Goal: Task Accomplishment & Management: Manage account settings

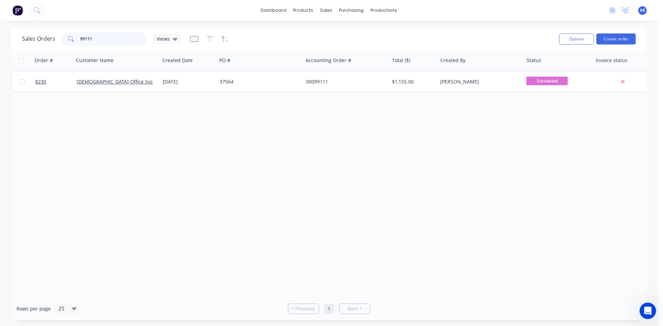
drag, startPoint x: 91, startPoint y: 39, endPoint x: 85, endPoint y: 38, distance: 6.6
click at [85, 38] on input "99111" at bounding box center [113, 39] width 67 height 14
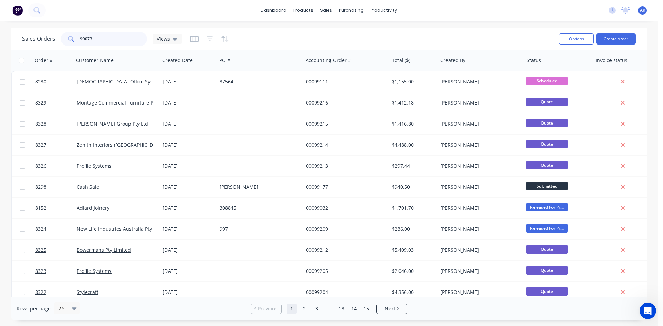
type input "99073"
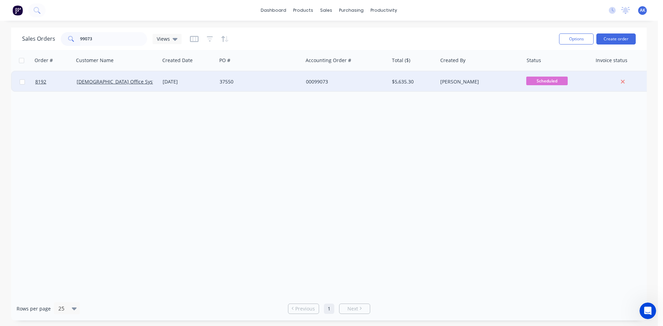
click at [173, 79] on div "[DATE]" at bounding box center [188, 81] width 51 height 7
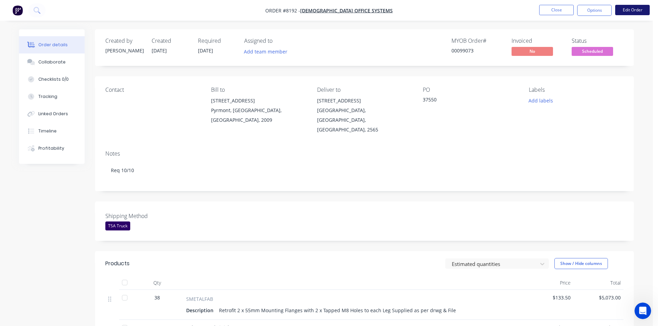
click at [631, 7] on button "Edit Order" at bounding box center [632, 10] width 35 height 10
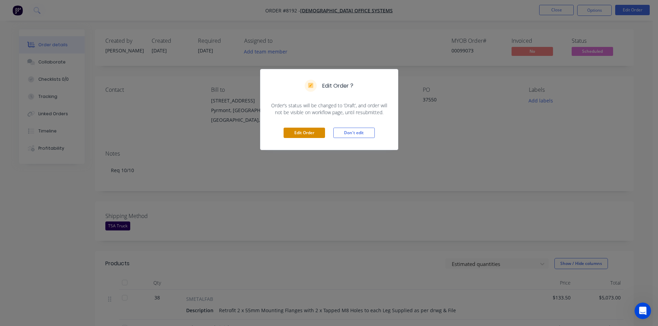
click at [308, 134] on button "Edit Order" at bounding box center [304, 133] width 41 height 10
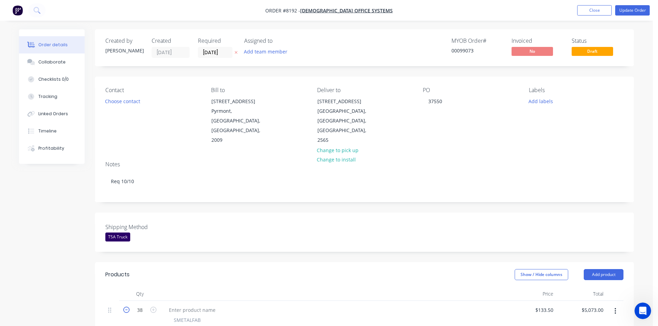
click at [124, 307] on icon "button" at bounding box center [126, 310] width 6 height 6
type input "37"
type input "$4,939.50"
click at [124, 307] on icon "button" at bounding box center [126, 310] width 6 height 6
type input "36"
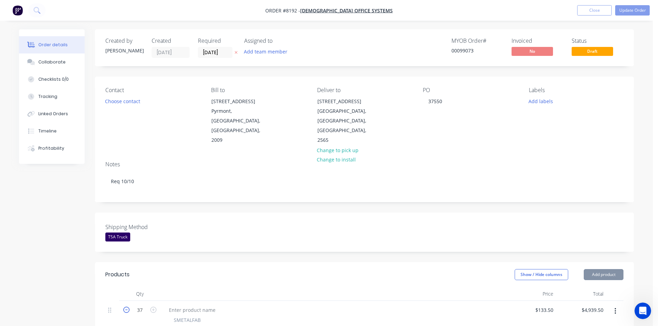
type input "$4,806.00"
click at [124, 307] on icon "button" at bounding box center [126, 310] width 6 height 6
type input "35"
type input "$4,672.50"
click at [124, 307] on icon "button" at bounding box center [126, 310] width 6 height 6
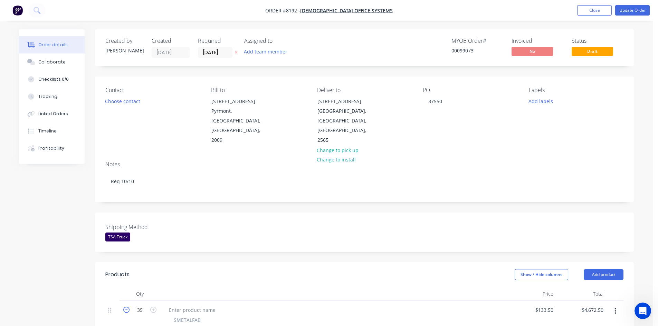
type input "34"
type input "$4,539.00"
click at [624, 11] on button "Update Order" at bounding box center [632, 10] width 35 height 10
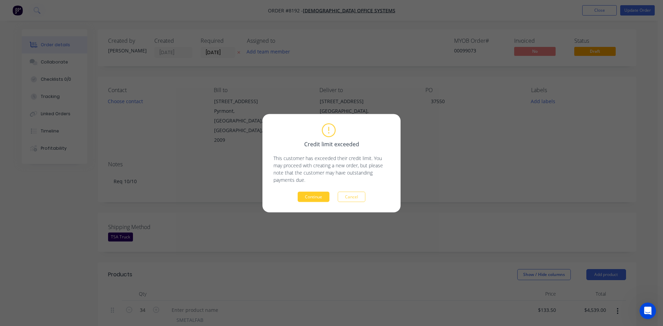
click at [316, 199] on button "Continue" at bounding box center [314, 197] width 32 height 10
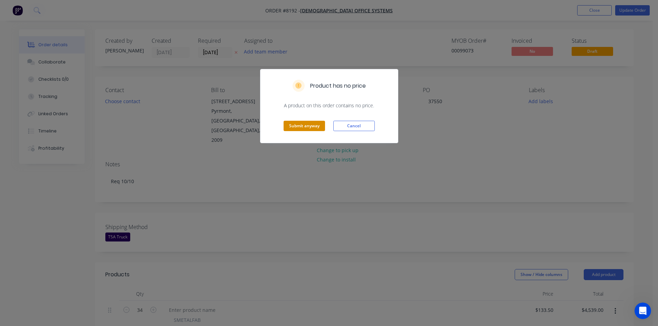
click at [306, 128] on button "Submit anyway" at bounding box center [304, 126] width 41 height 10
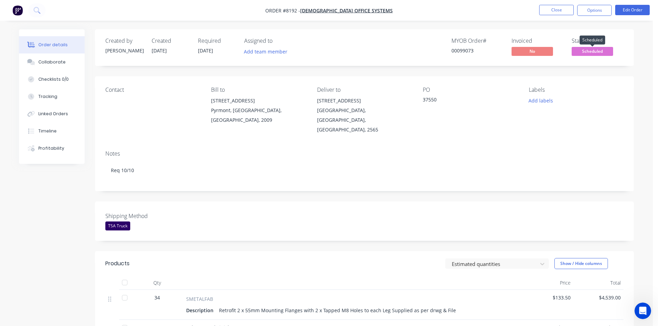
click at [586, 50] on span "Scheduled" at bounding box center [592, 51] width 41 height 9
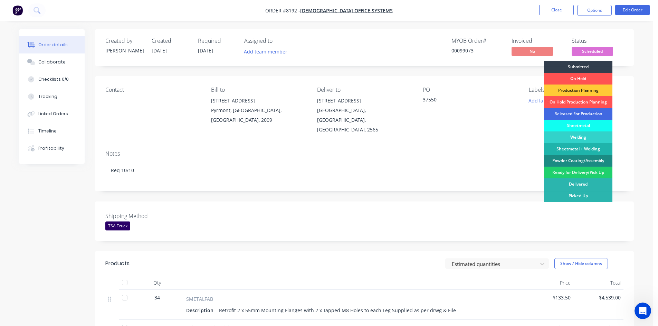
click at [572, 114] on div "Released For Production" at bounding box center [578, 114] width 68 height 12
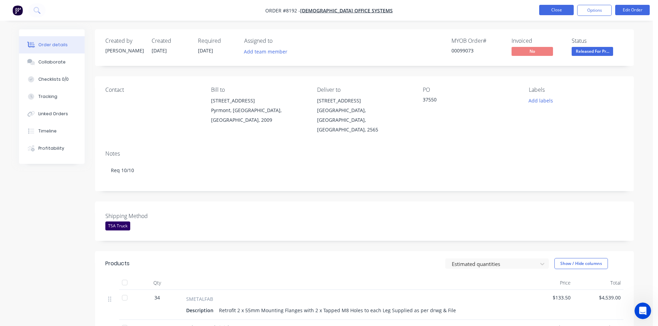
click at [555, 10] on button "Close" at bounding box center [556, 10] width 35 height 10
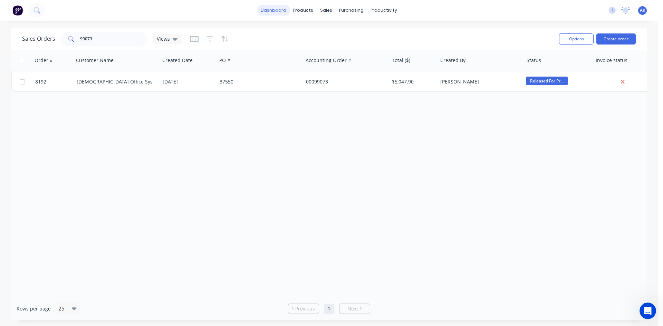
click at [276, 11] on link "dashboard" at bounding box center [273, 10] width 32 height 10
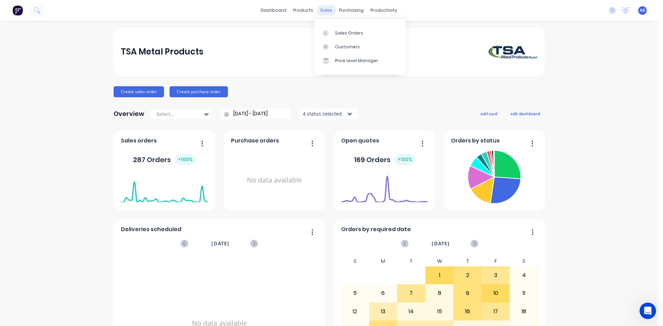
click at [321, 8] on div "sales" at bounding box center [326, 10] width 19 height 10
click at [340, 30] on div "Sales Orders" at bounding box center [349, 33] width 28 height 6
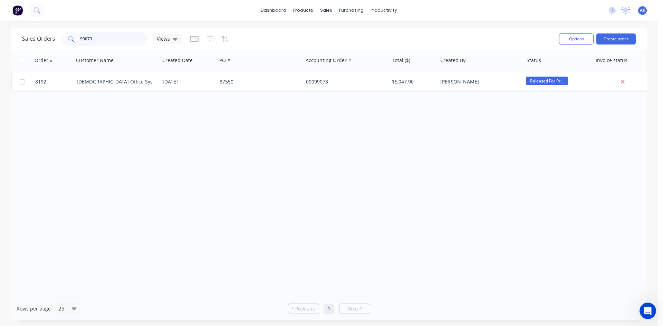
click at [94, 41] on input "99073" at bounding box center [113, 39] width 67 height 14
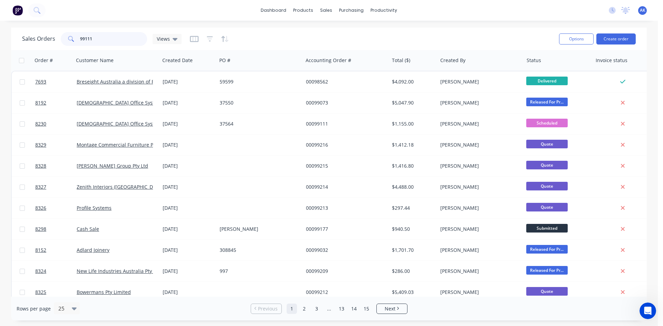
type input "99111"
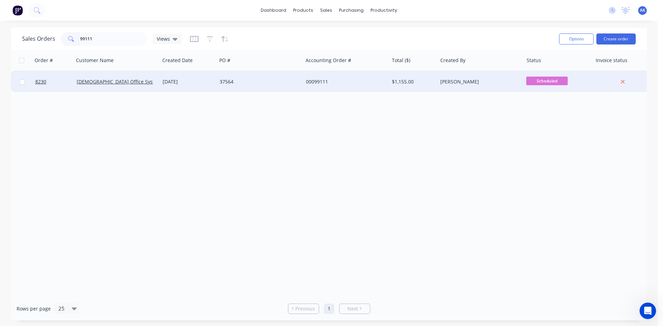
click at [234, 78] on div "37564" at bounding box center [258, 81] width 77 height 7
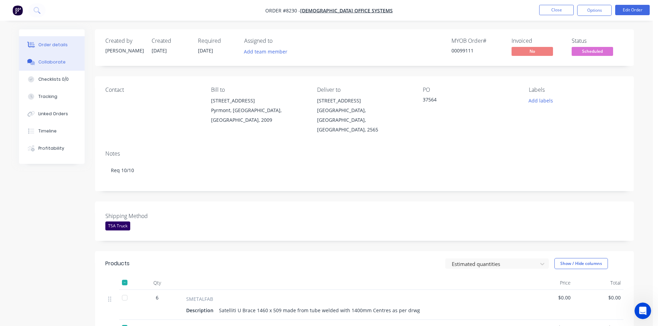
click at [55, 61] on div "Collaborate" at bounding box center [51, 62] width 27 height 6
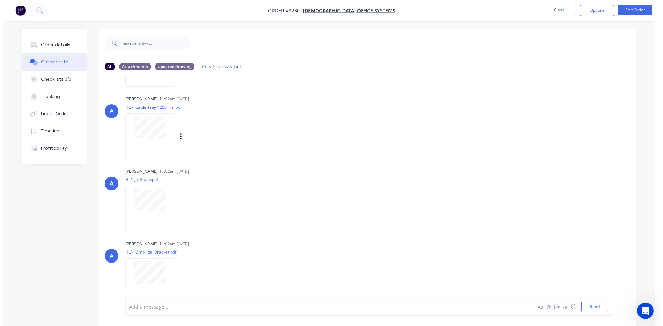
scroll to position [138, 0]
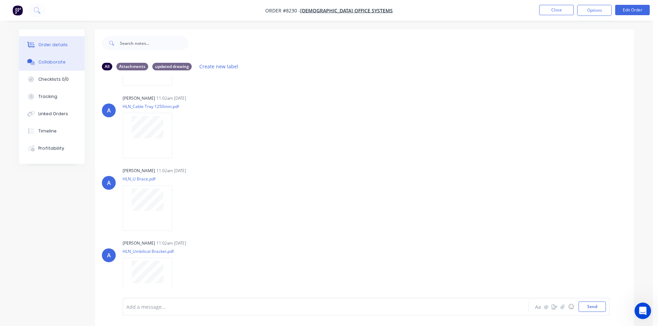
click at [56, 48] on div "Order details" at bounding box center [52, 45] width 29 height 6
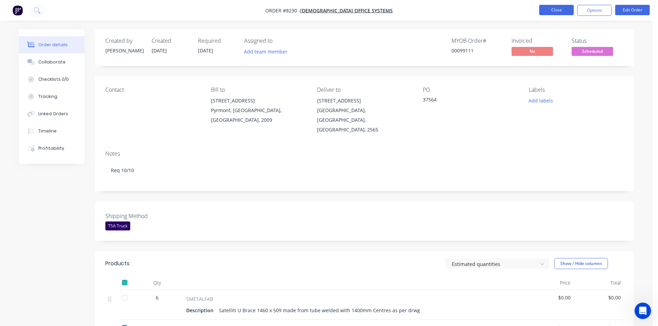
click at [550, 9] on button "Close" at bounding box center [556, 10] width 35 height 10
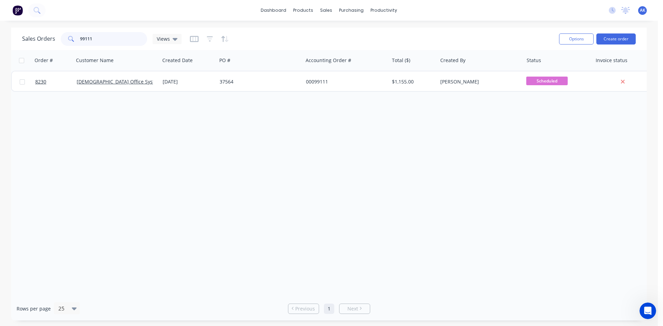
drag, startPoint x: 117, startPoint y: 41, endPoint x: 82, endPoint y: 38, distance: 35.4
click at [82, 38] on input "99111" at bounding box center [113, 39] width 67 height 14
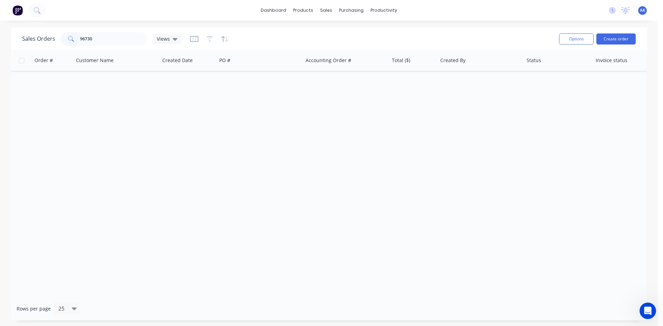
drag, startPoint x: 652, startPoint y: 0, endPoint x: 479, endPoint y: 143, distance: 224.2
click at [479, 143] on div "Order # Customer Name Created Date PO # Accounting Order # Total ($) Created By…" at bounding box center [329, 173] width 636 height 247
click at [177, 40] on div "Views" at bounding box center [167, 39] width 29 height 10
click at [147, 147] on div "Order # Customer Name Created Date PO # Accounting Order # Total ($) Created By…" at bounding box center [329, 173] width 636 height 247
click at [209, 40] on icon "button" at bounding box center [210, 39] width 6 height 7
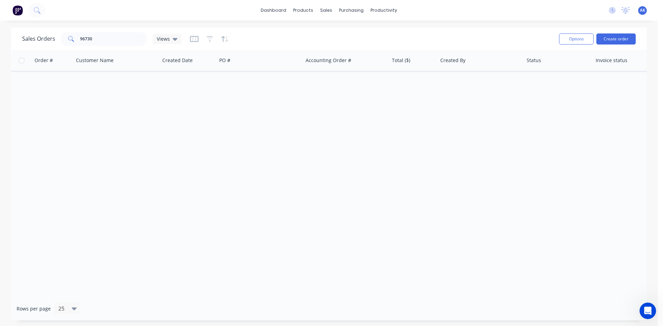
drag, startPoint x: 178, startPoint y: 150, endPoint x: 178, endPoint y: 108, distance: 42.5
click at [178, 150] on div "Order # Customer Name Created Date PO # Accounting Order # Total ($) Created By…" at bounding box center [329, 173] width 636 height 247
click at [192, 40] on icon "button" at bounding box center [194, 39] width 9 height 7
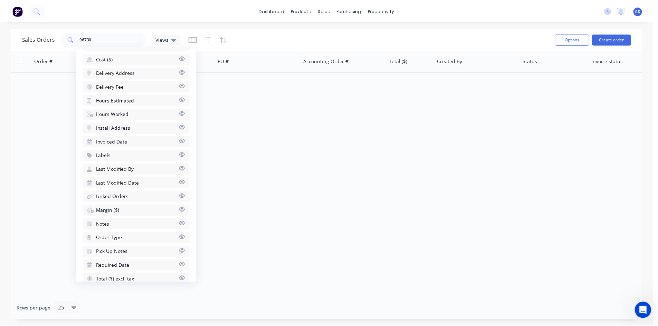
scroll to position [241, 0]
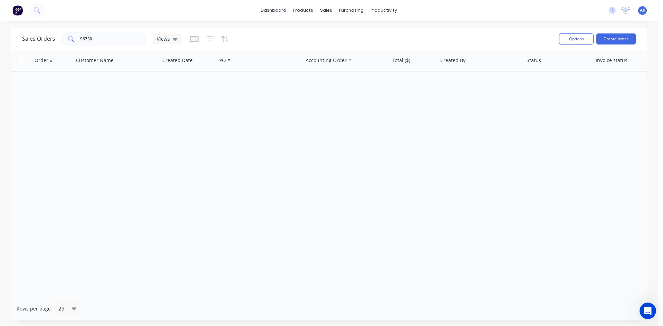
click at [282, 204] on div "Order # Customer Name Created Date PO # Accounting Order # Total ($) Created By…" at bounding box center [329, 173] width 636 height 247
drag, startPoint x: 96, startPoint y: 35, endPoint x: 83, endPoint y: 38, distance: 14.2
click at [83, 38] on input "96730" at bounding box center [113, 39] width 67 height 14
type input "99094"
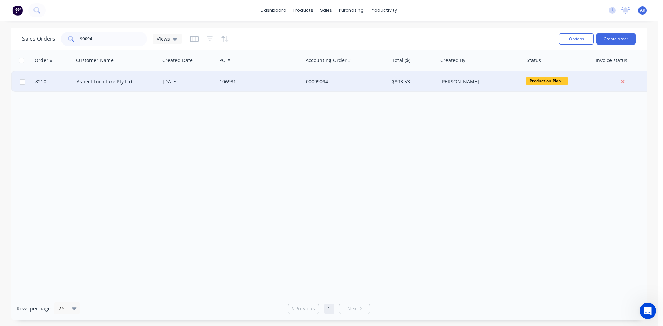
click at [238, 80] on div "106931" at bounding box center [258, 81] width 77 height 7
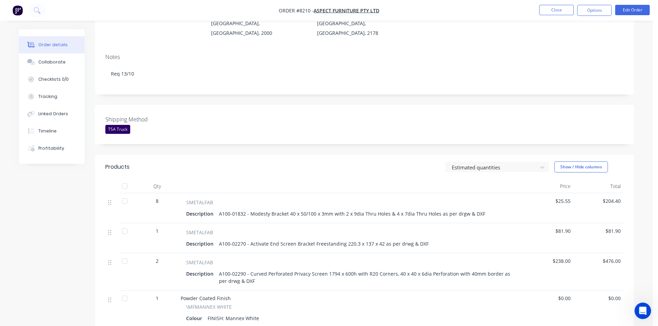
scroll to position [104, 0]
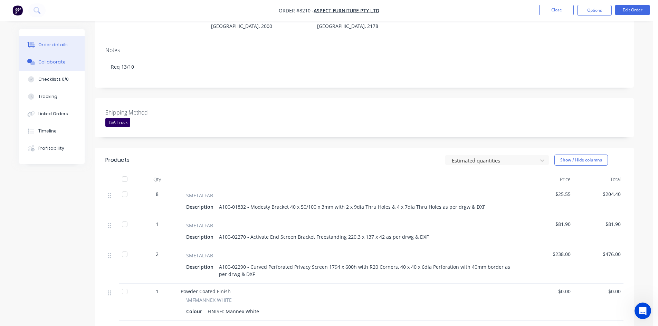
click at [41, 60] on div "Collaborate" at bounding box center [51, 62] width 27 height 6
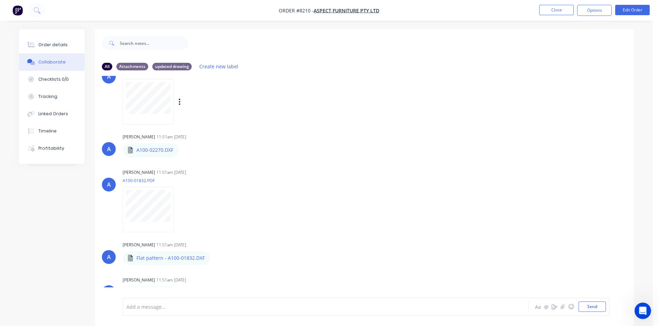
scroll to position [104, 0]
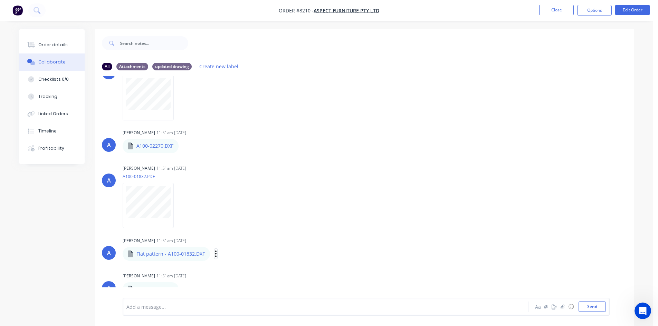
click at [215, 255] on icon "button" at bounding box center [215, 254] width 1 height 6
click at [237, 270] on button "Download" at bounding box center [261, 273] width 78 height 16
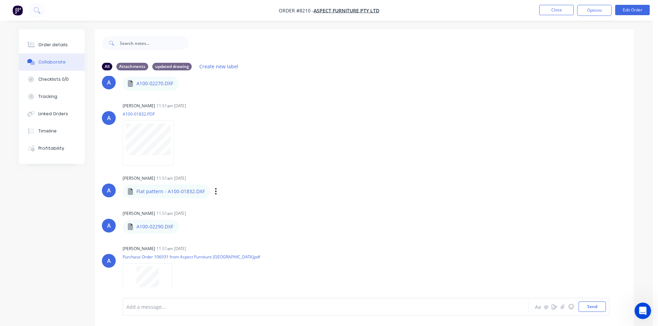
scroll to position [180, 0]
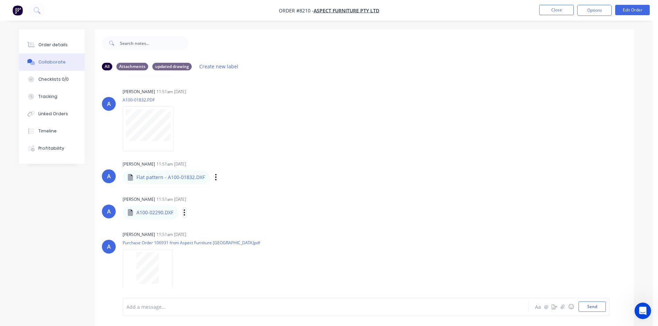
click at [184, 213] on icon "button" at bounding box center [184, 213] width 1 height 6
click at [0, 0] on button "Download" at bounding box center [0, 0] width 0 height 0
